Goal: Information Seeking & Learning: Learn about a topic

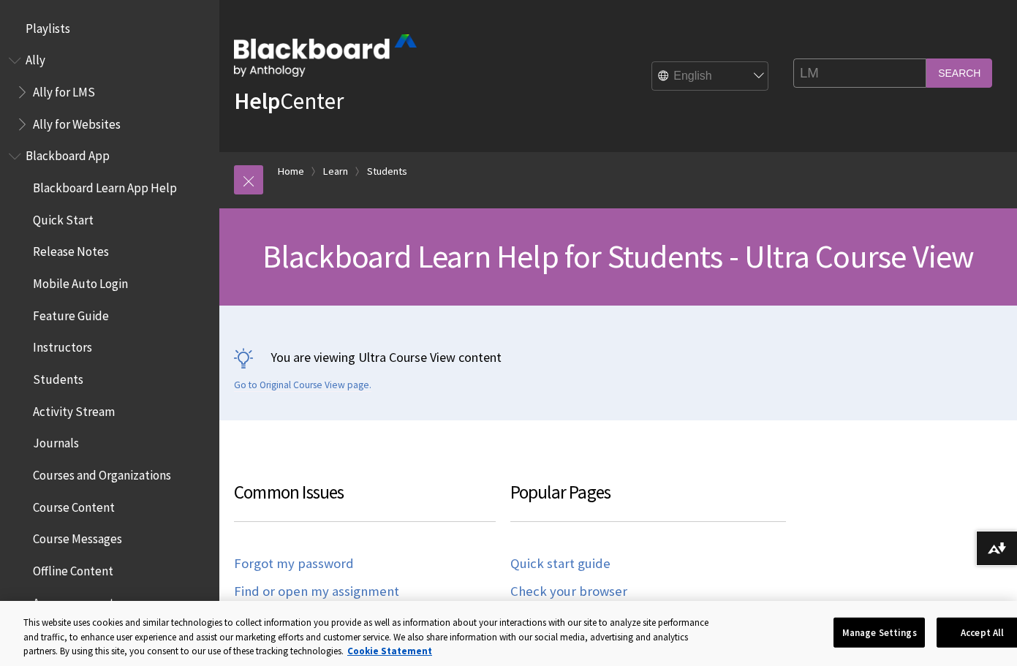
scroll to position [1696, 0]
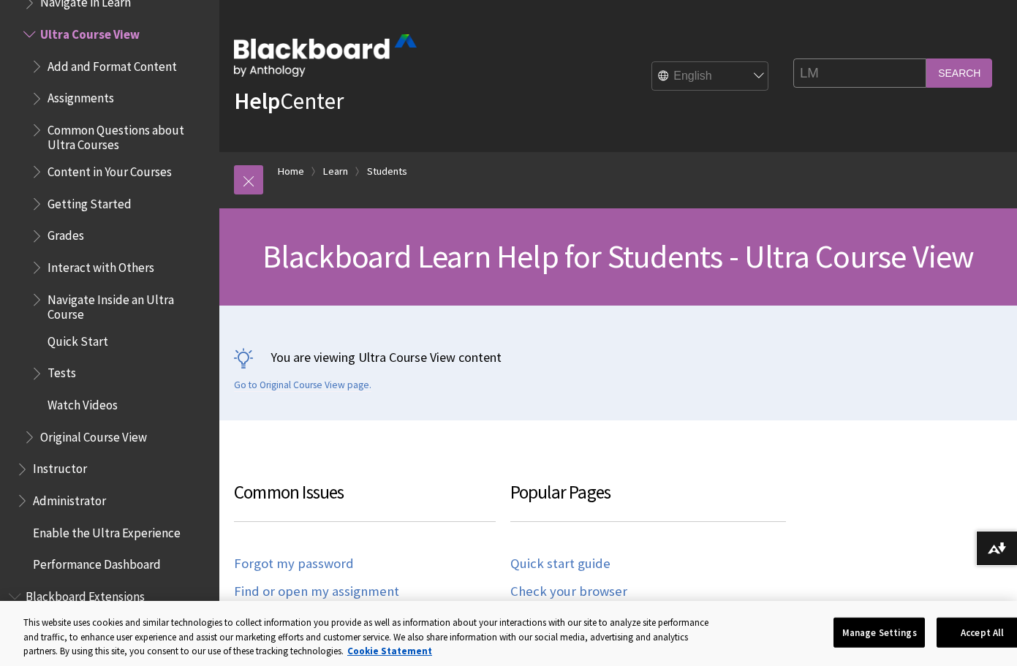
click at [347, 645] on link "Cookie Statement" at bounding box center [389, 651] width 85 height 12
click at [840, 69] on input "LM" at bounding box center [860, 73] width 133 height 29
type input "LMS"
click at [964, 74] on input "Search" at bounding box center [960, 73] width 66 height 29
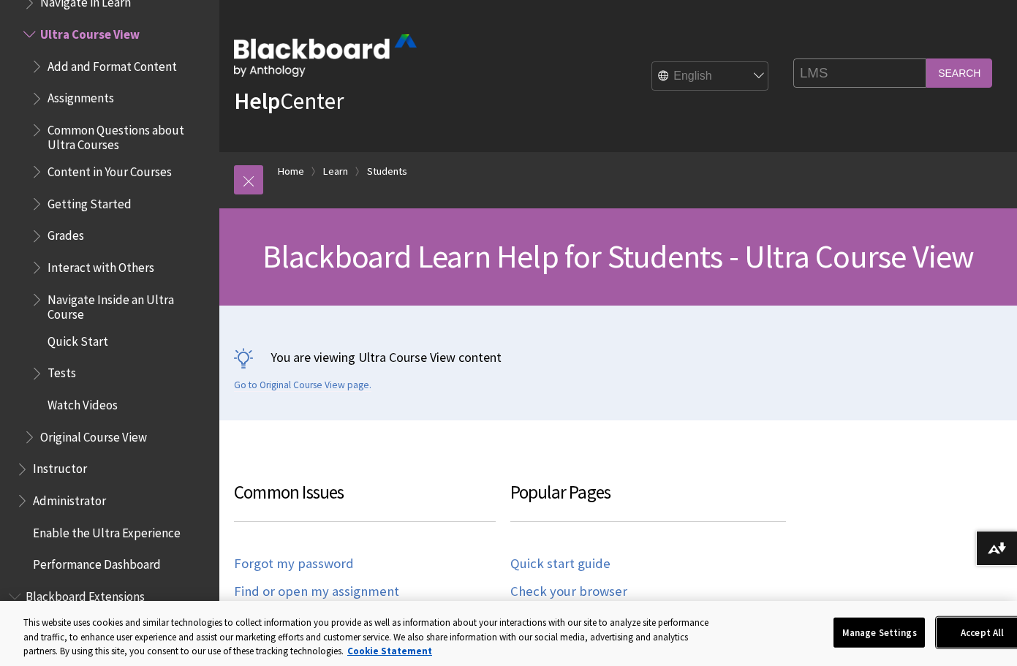
click at [968, 630] on button "Accept All" at bounding box center [982, 632] width 91 height 31
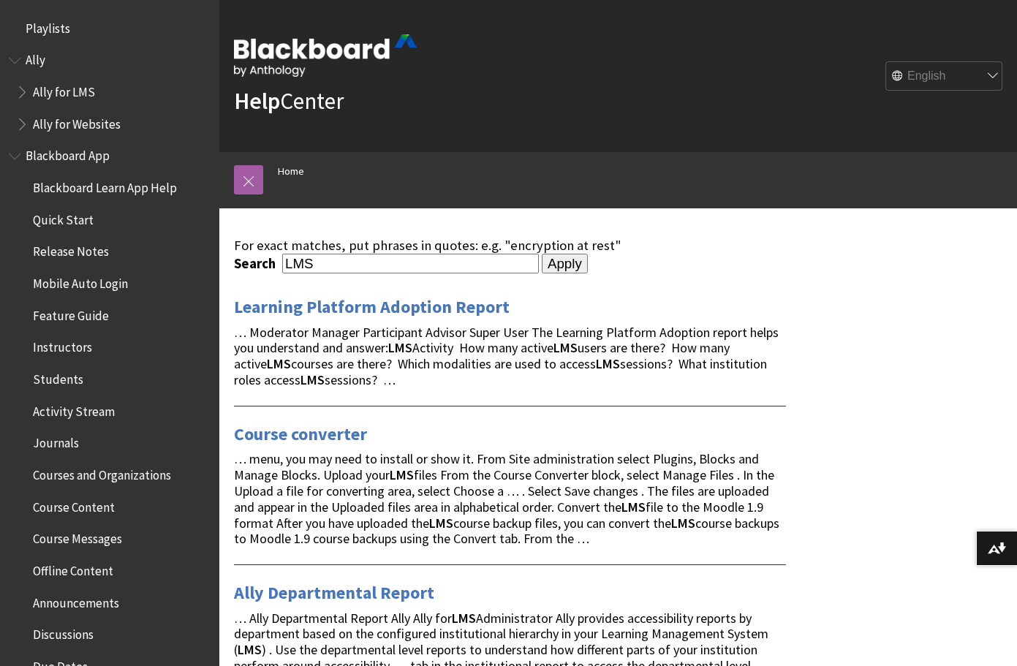
drag, startPoint x: 241, startPoint y: 183, endPoint x: 255, endPoint y: 181, distance: 14.1
click at [246, 183] on link at bounding box center [248, 179] width 29 height 29
